Goal: Information Seeking & Learning: Learn about a topic

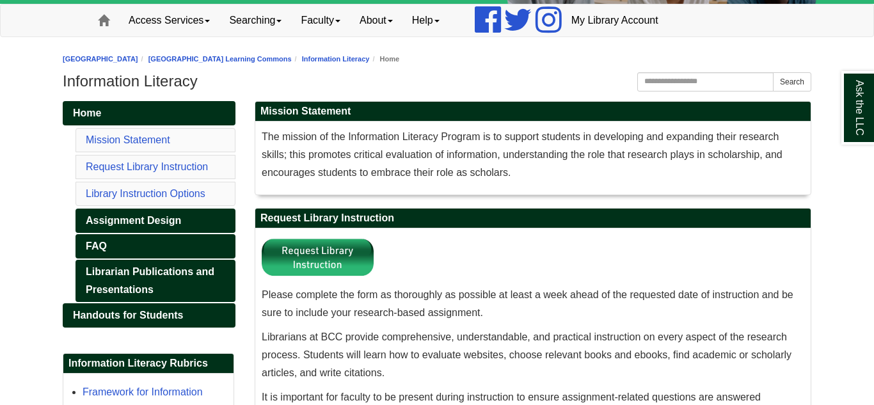
scroll to position [138, 0]
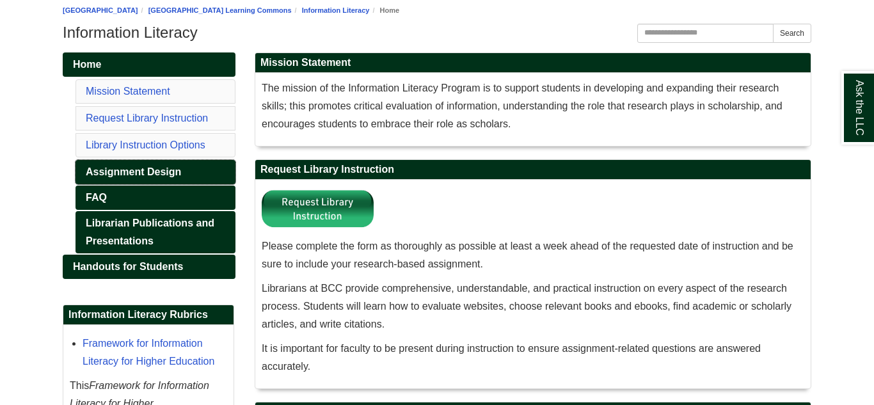
click at [123, 173] on link "Assignment Design" at bounding box center [156, 172] width 160 height 24
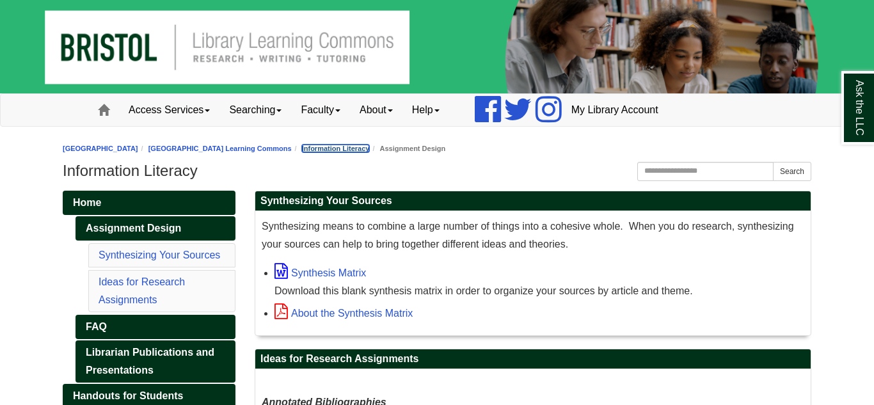
click at [370, 147] on link "Information Literacy" at bounding box center [336, 149] width 68 height 8
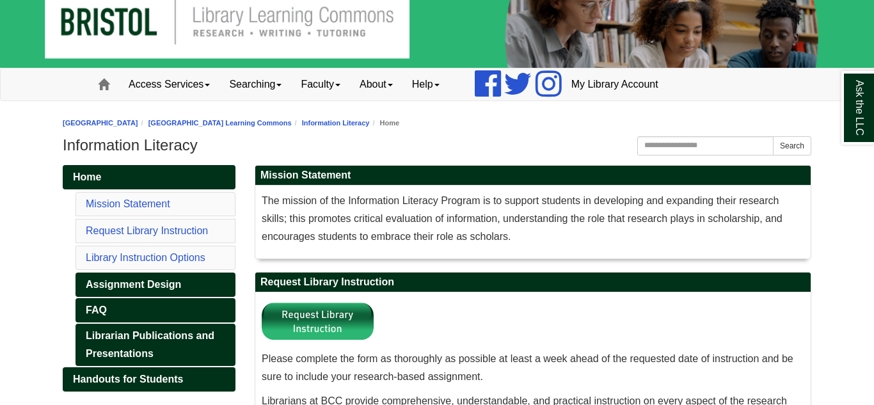
scroll to position [71, 0]
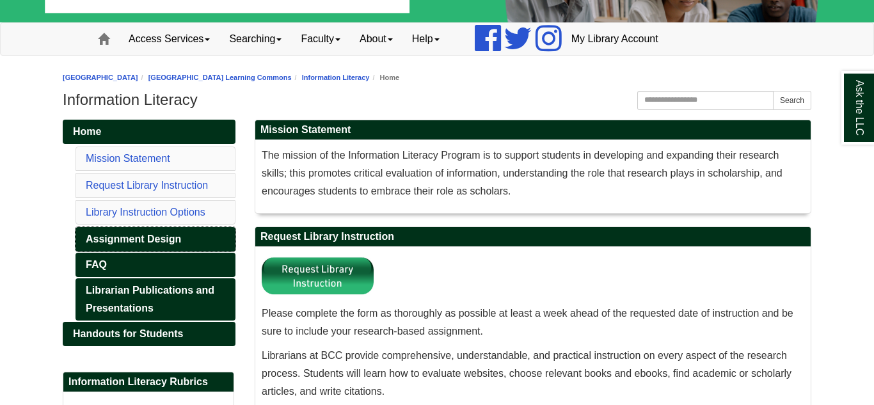
click at [88, 239] on link "Assignment Design" at bounding box center [156, 239] width 160 height 24
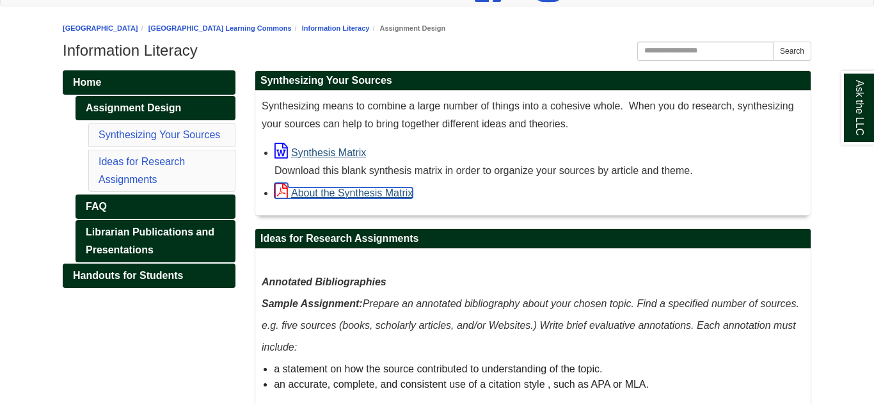
scroll to position [131, 0]
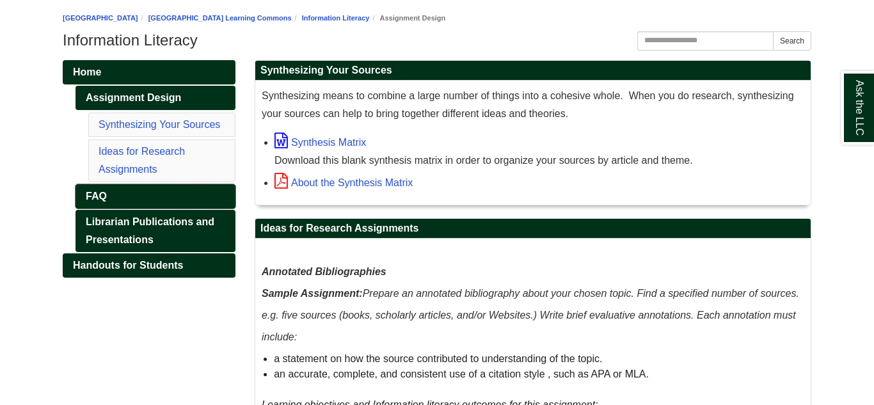
click at [95, 195] on link "FAQ" at bounding box center [156, 196] width 160 height 24
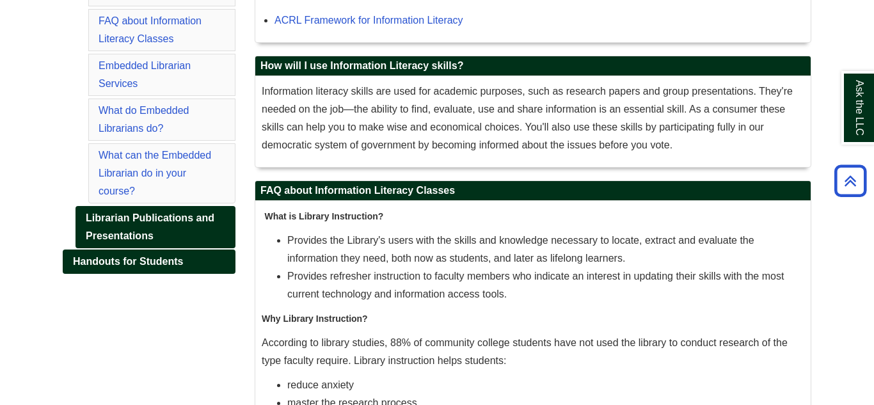
scroll to position [346, 0]
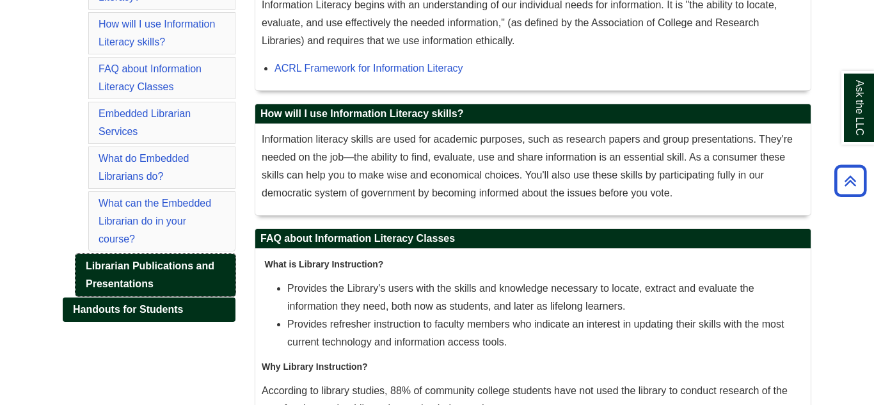
click at [163, 254] on link "Librarian Publications and Presentations" at bounding box center [156, 275] width 160 height 42
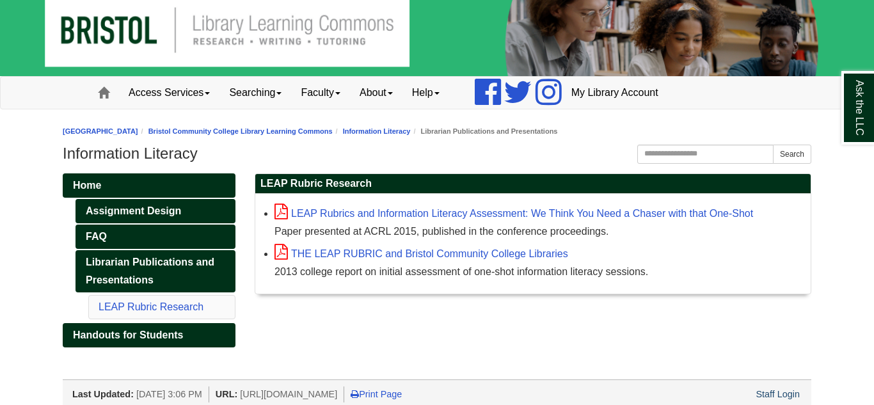
scroll to position [24, 0]
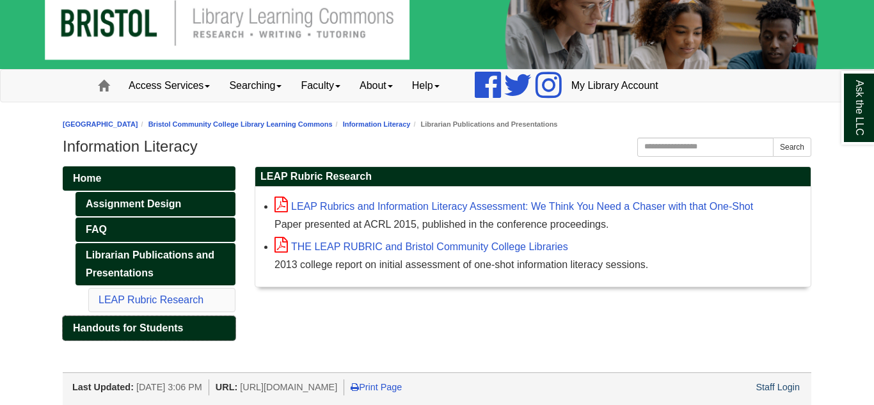
click at [85, 332] on span "Handouts for Students" at bounding box center [128, 328] width 110 height 11
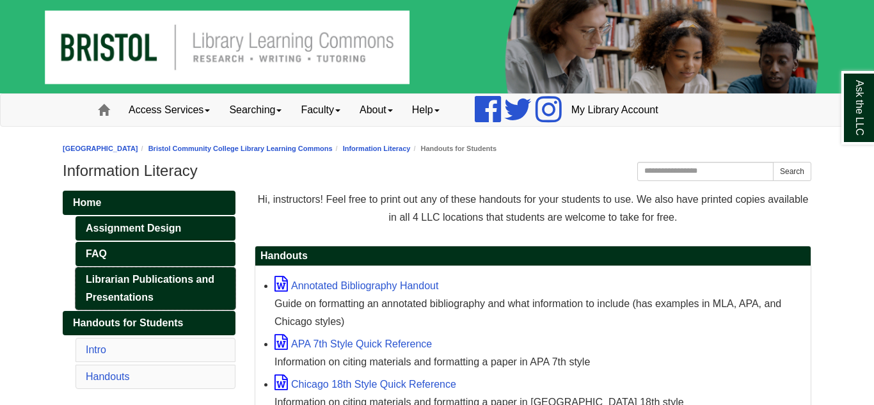
click at [118, 286] on link "Librarian Publications and Presentations" at bounding box center [156, 289] width 160 height 42
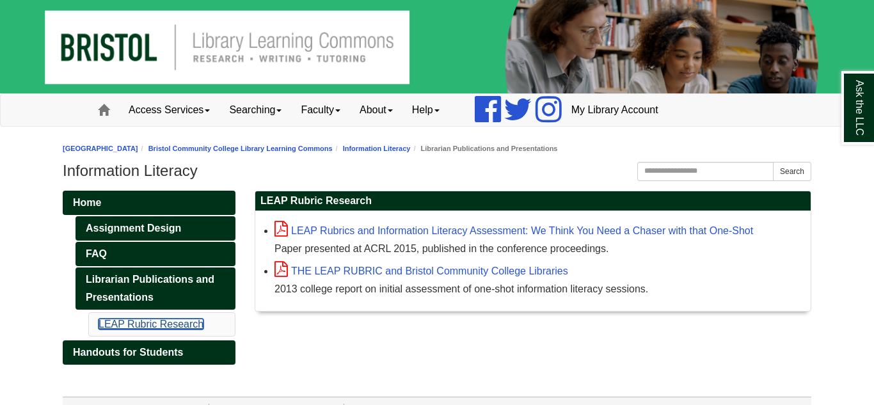
click at [113, 325] on link "LEAP Rubric Research" at bounding box center [151, 324] width 105 height 11
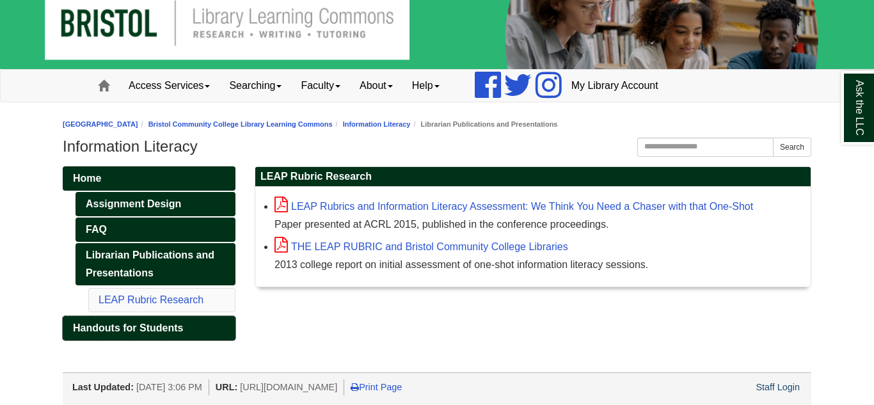
click at [117, 320] on link "Handouts for Students" at bounding box center [149, 328] width 173 height 24
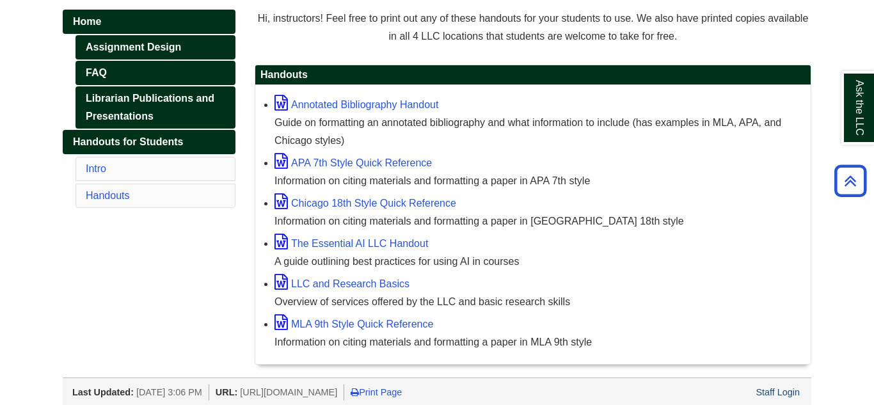
scroll to position [184, 0]
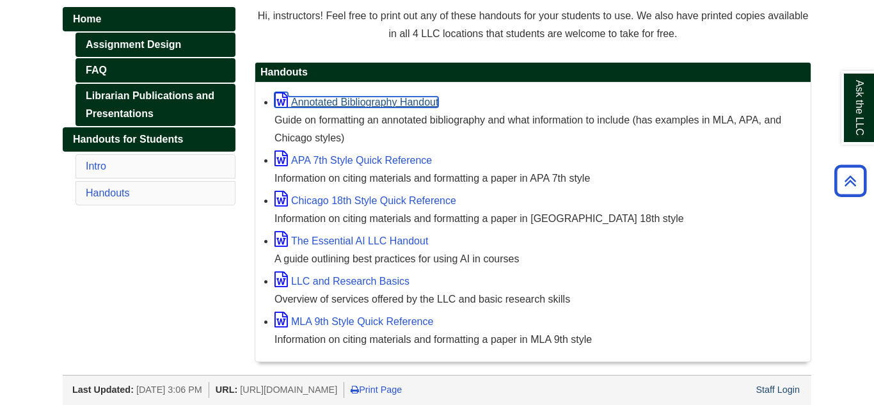
click at [348, 102] on link "Annotated Bibliography Handout" at bounding box center [357, 102] width 164 height 11
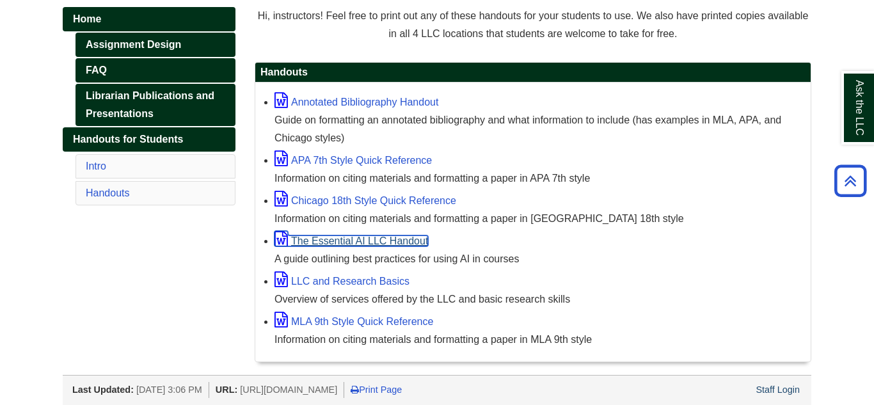
click at [339, 238] on link "The Essential AI LLC Handout" at bounding box center [352, 241] width 154 height 11
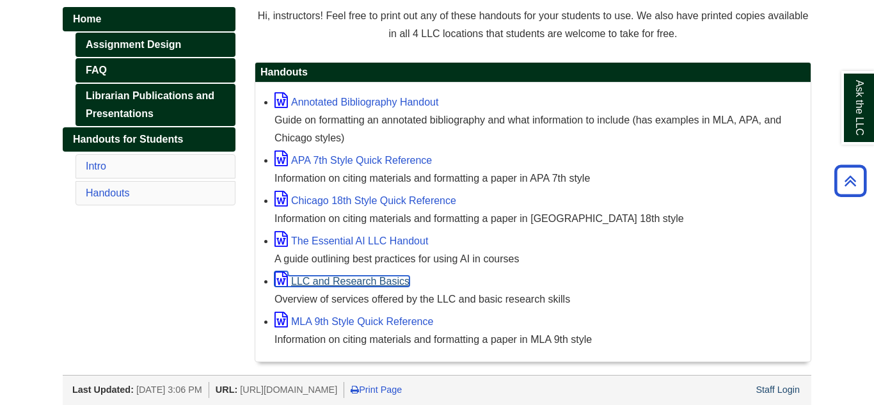
click at [353, 282] on link "LLC and Research Basics" at bounding box center [342, 281] width 135 height 11
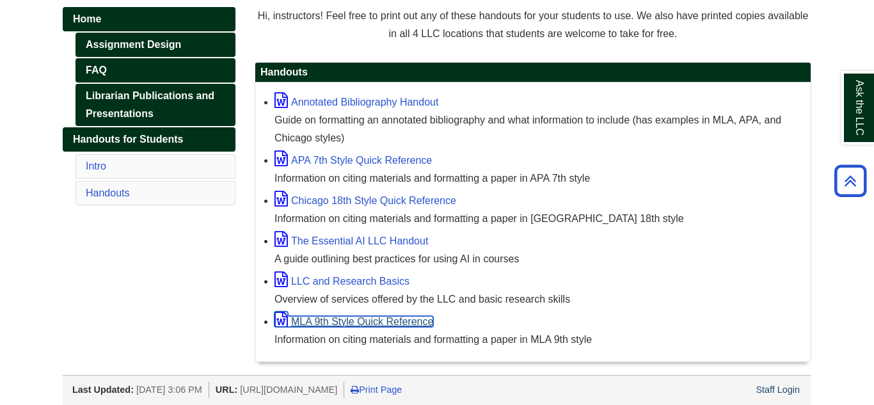
click at [383, 317] on link "MLA 9th Style Quick Reference" at bounding box center [354, 321] width 159 height 11
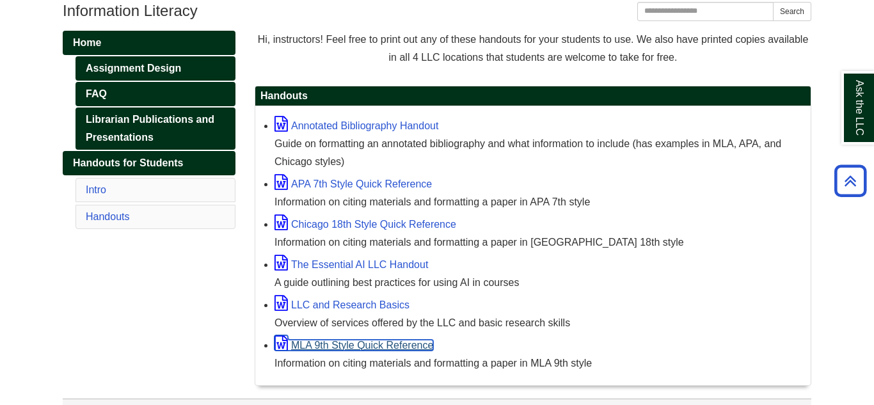
scroll to position [147, 0]
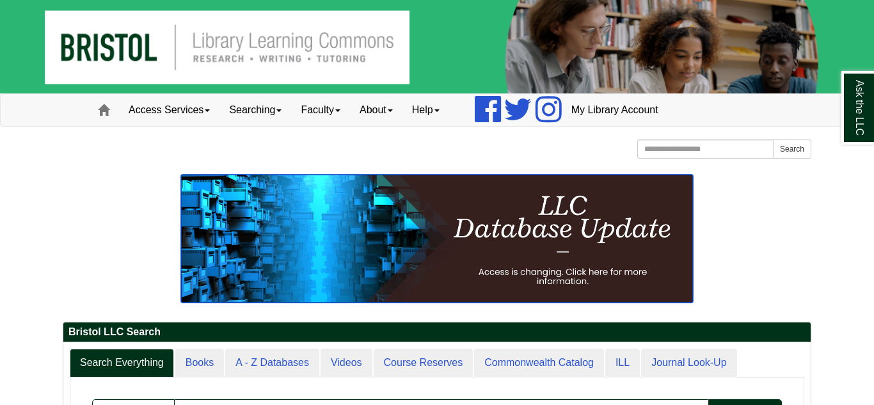
click at [540, 262] on img at bounding box center [437, 239] width 512 height 128
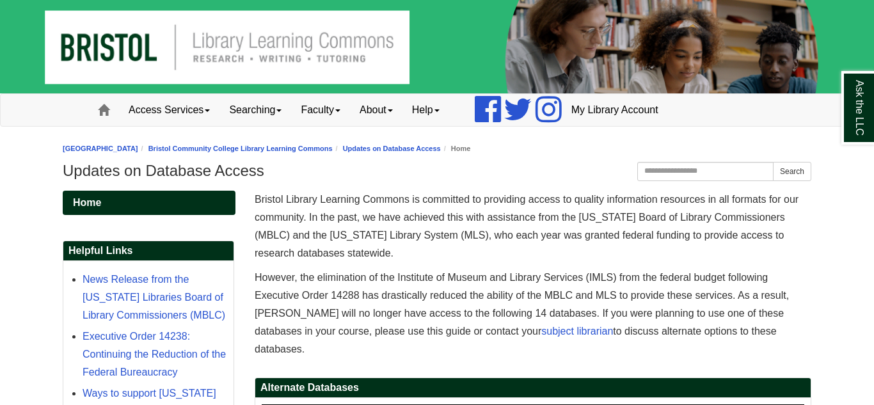
click at [713, 117] on div "Access Services Access Services Policies Chromebooks Specialty Database Instruc…" at bounding box center [437, 110] width 730 height 32
